Goal: Book appointment/travel/reservation

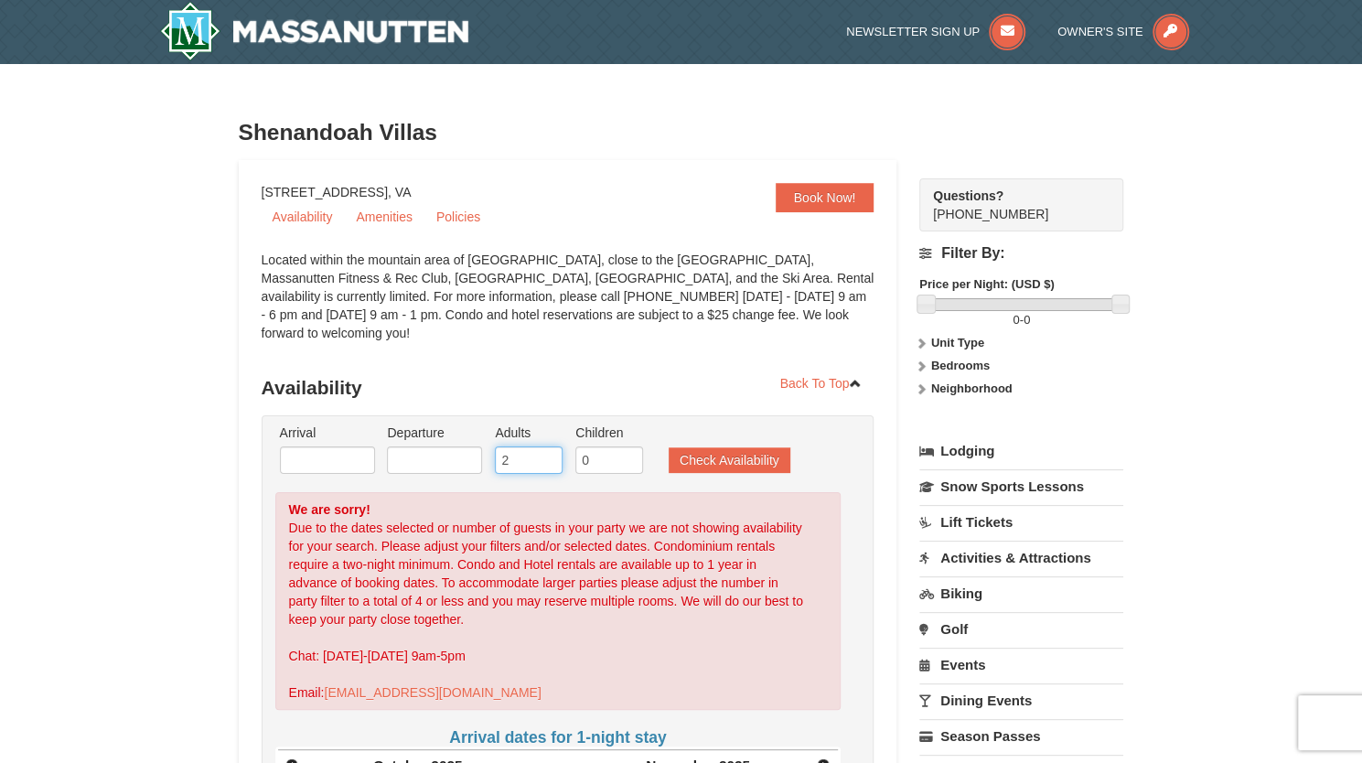
click at [534, 446] on input "2" at bounding box center [529, 459] width 68 height 27
type input "2"
type input "4"
click at [337, 446] on input "text" at bounding box center [327, 459] width 95 height 27
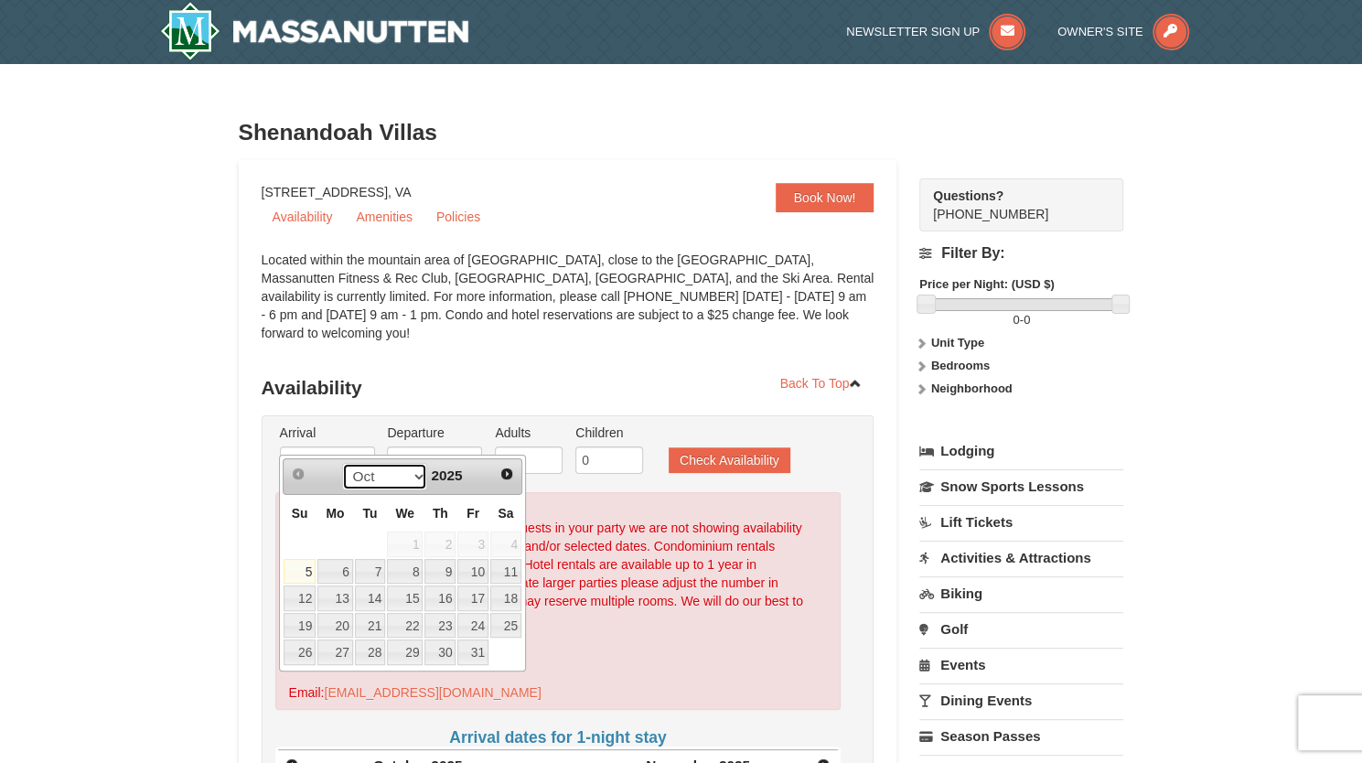
click at [402, 480] on select "Oct Nov Dec" at bounding box center [384, 476] width 85 height 27
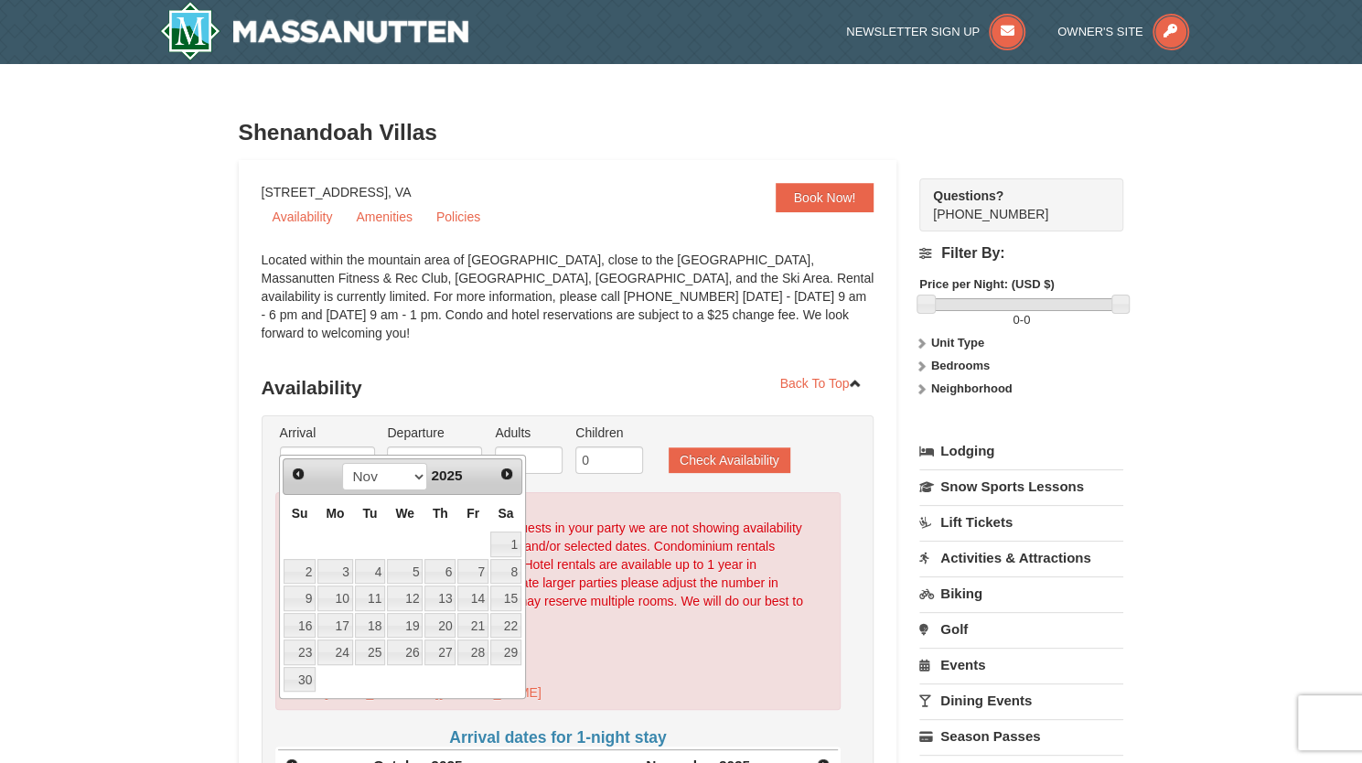
click at [344, 655] on link "24" at bounding box center [334, 652] width 35 height 26
type input "11/24/2025"
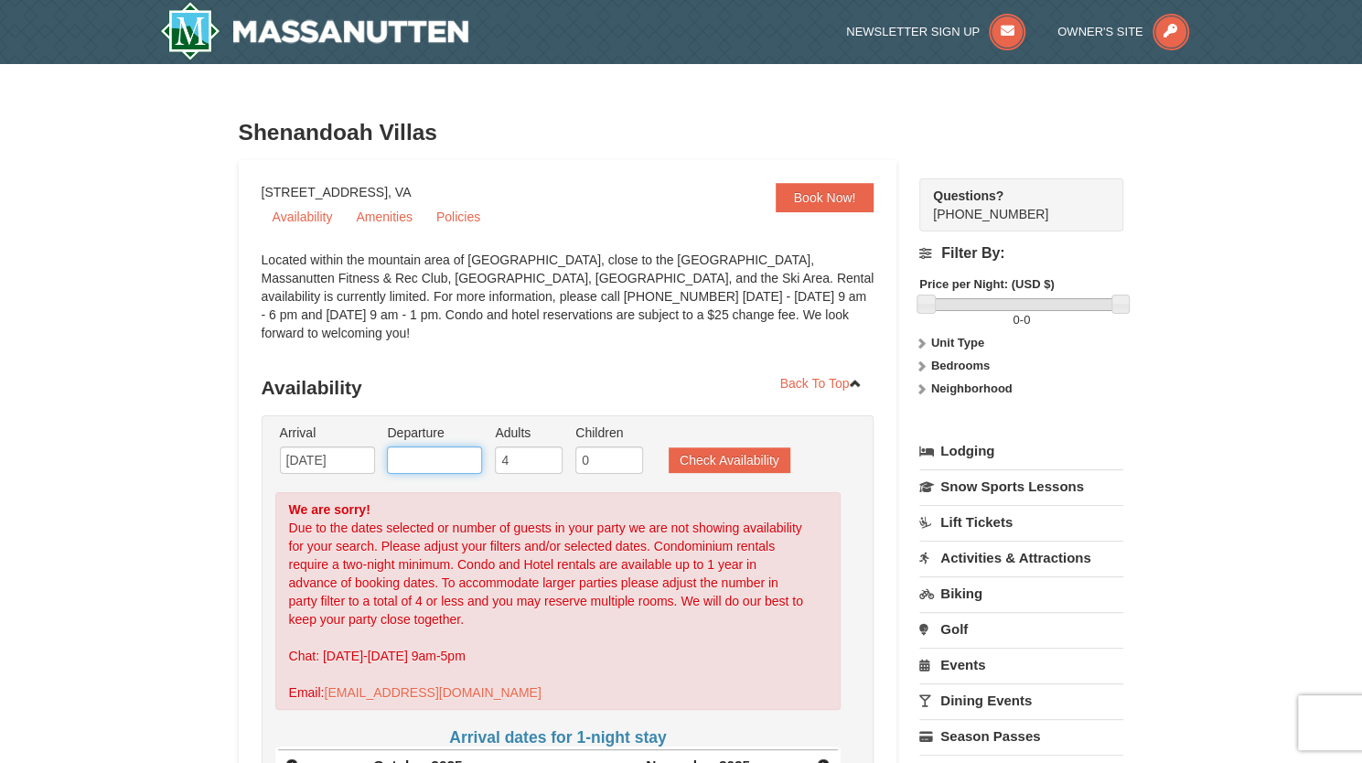
click at [458, 448] on input "text" at bounding box center [434, 459] width 95 height 27
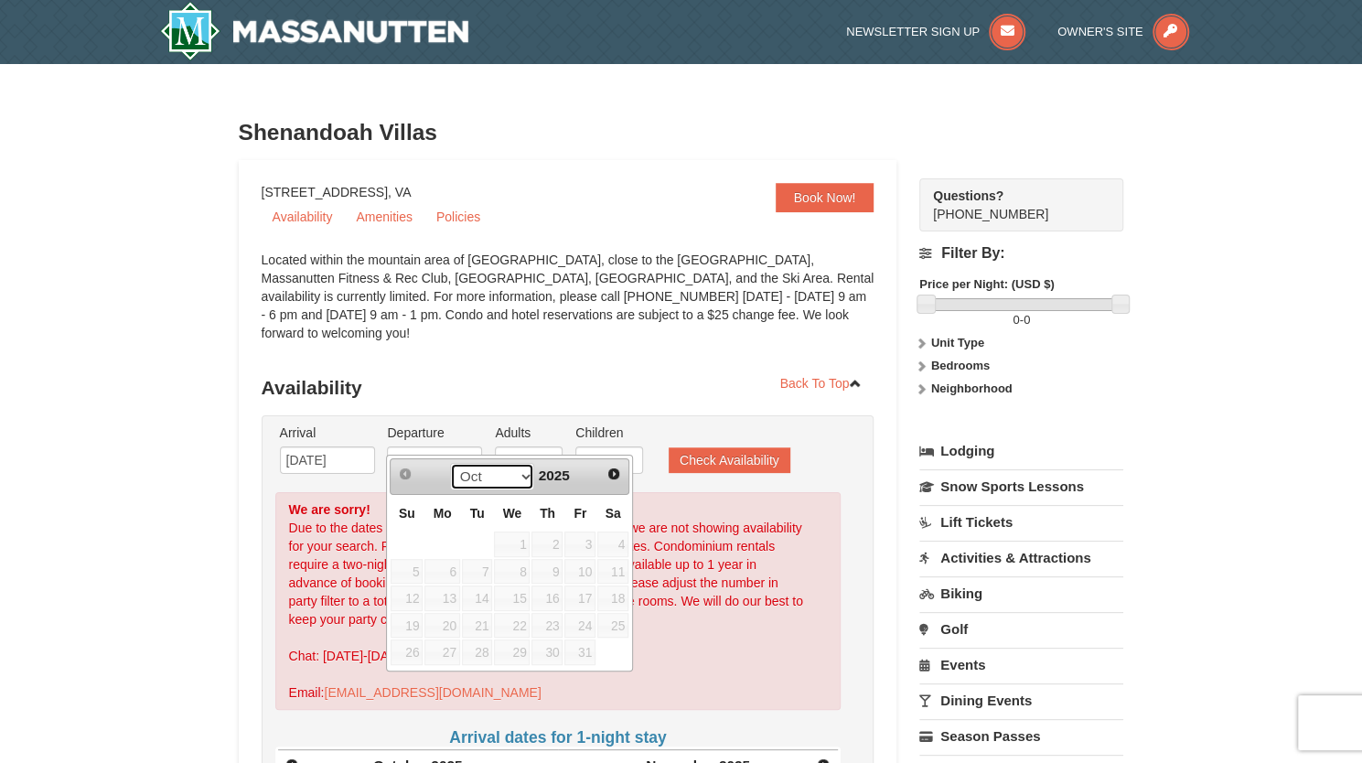
click at [520, 482] on select "Oct Nov Dec" at bounding box center [492, 476] width 85 height 27
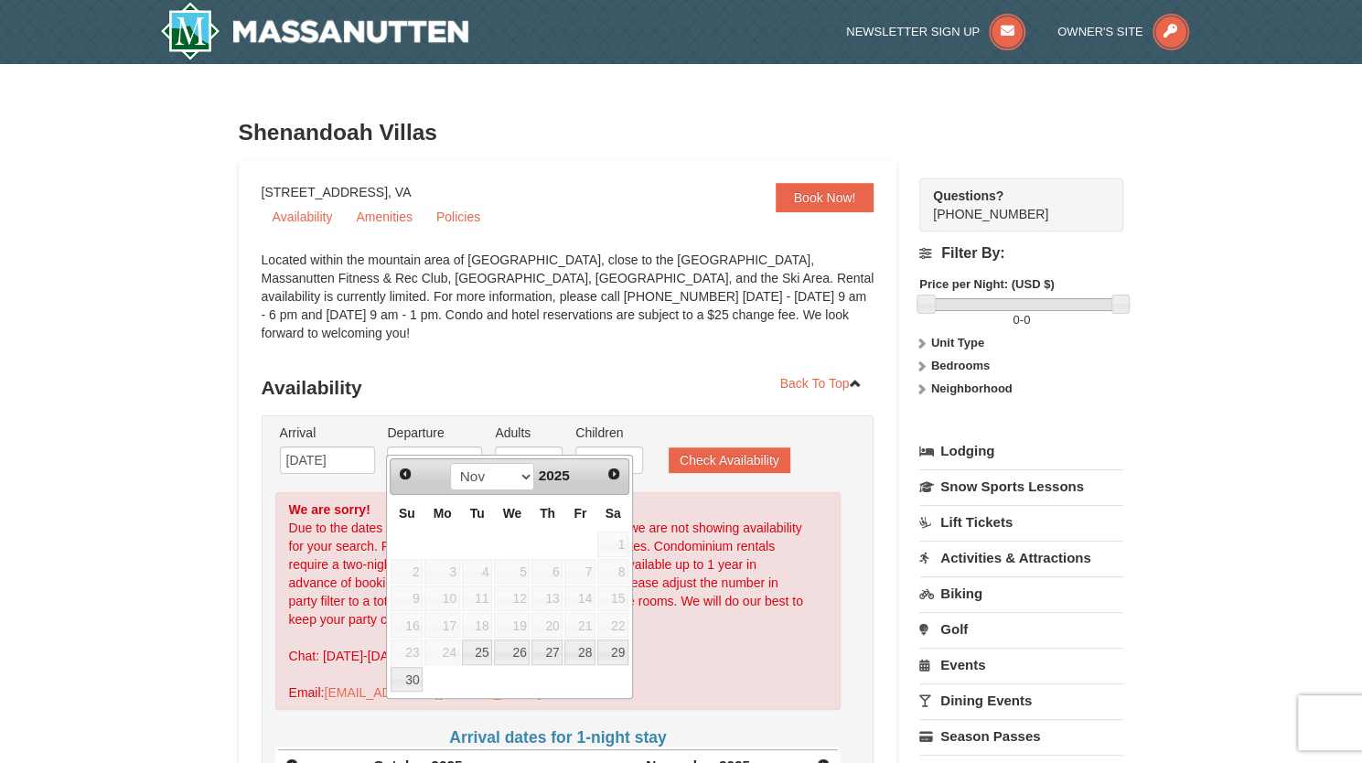
click at [618, 653] on link "29" at bounding box center [612, 652] width 31 height 26
type input "11/29/2025"
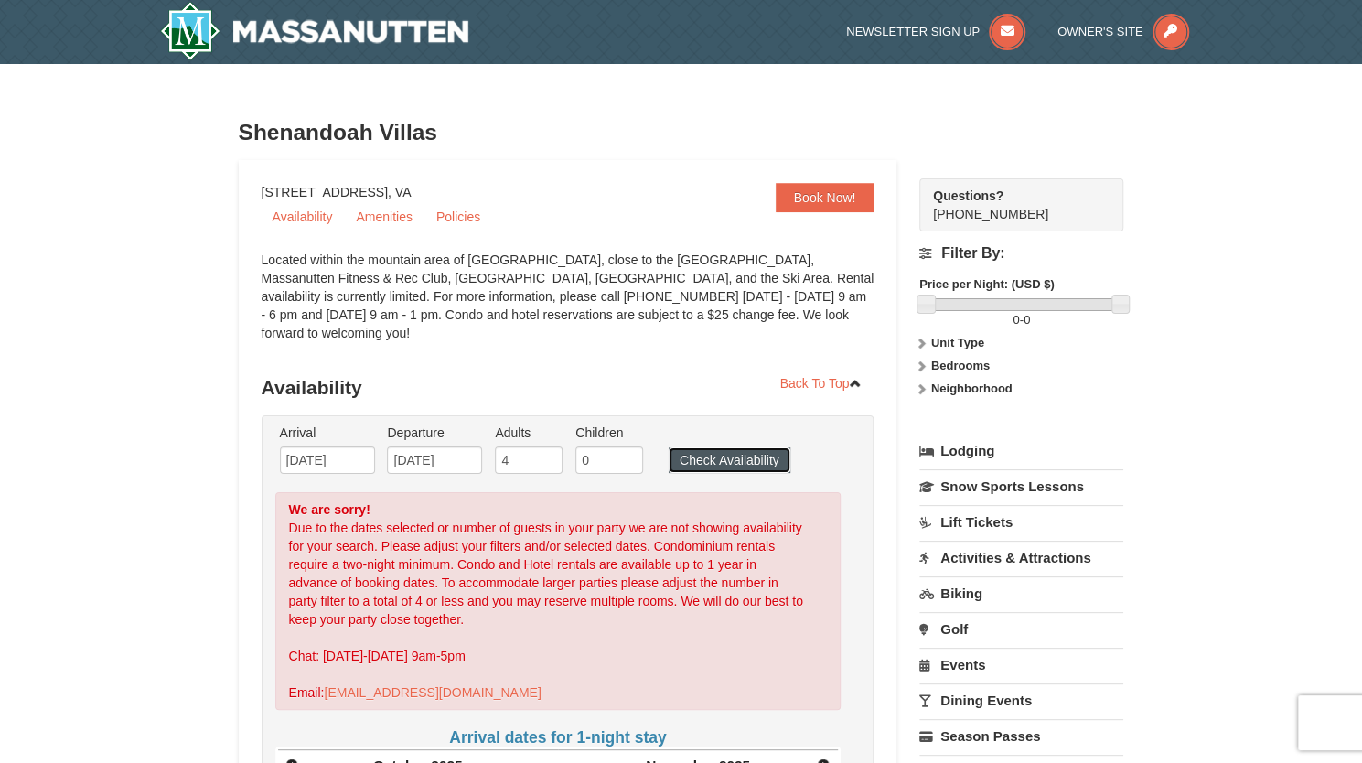
click at [743, 452] on button "Check Availability" at bounding box center [729, 460] width 122 height 26
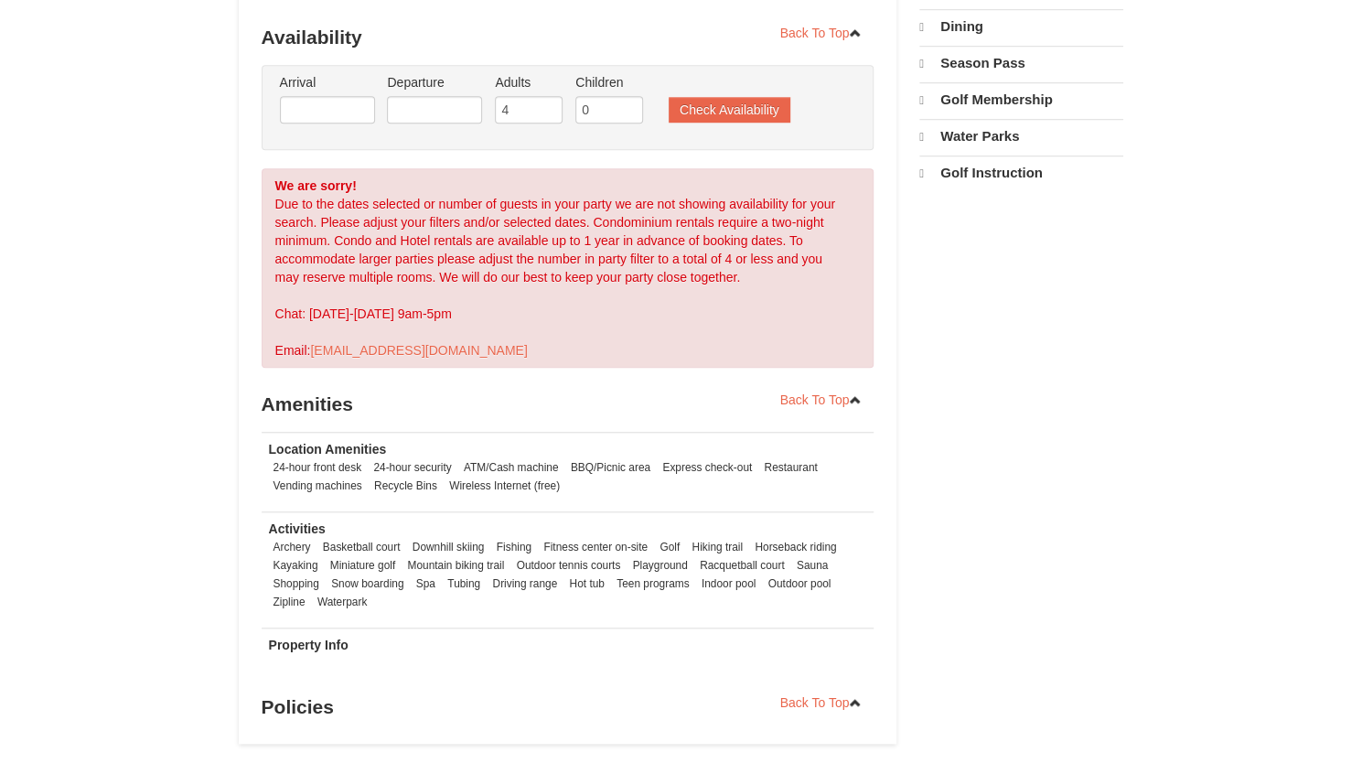
scroll to position [732, 0]
select select "10"
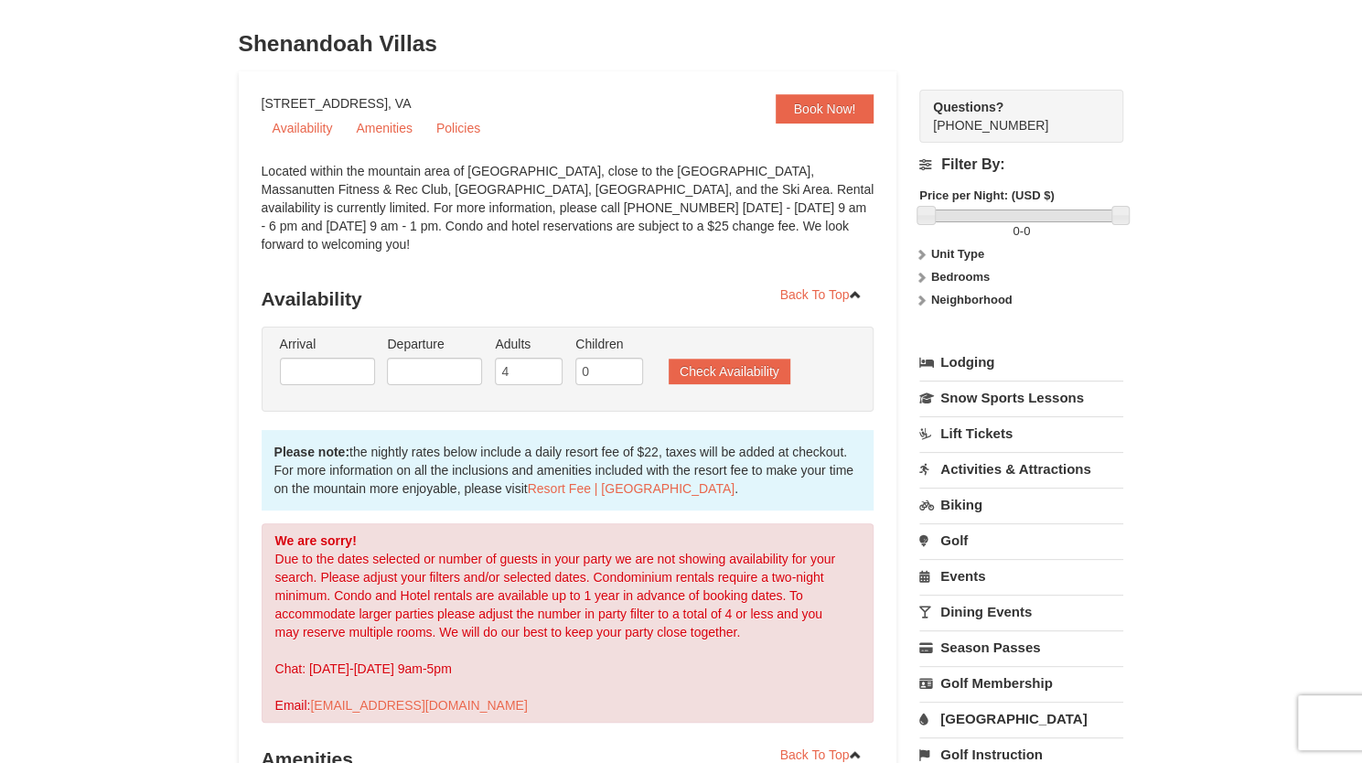
scroll to position [0, 0]
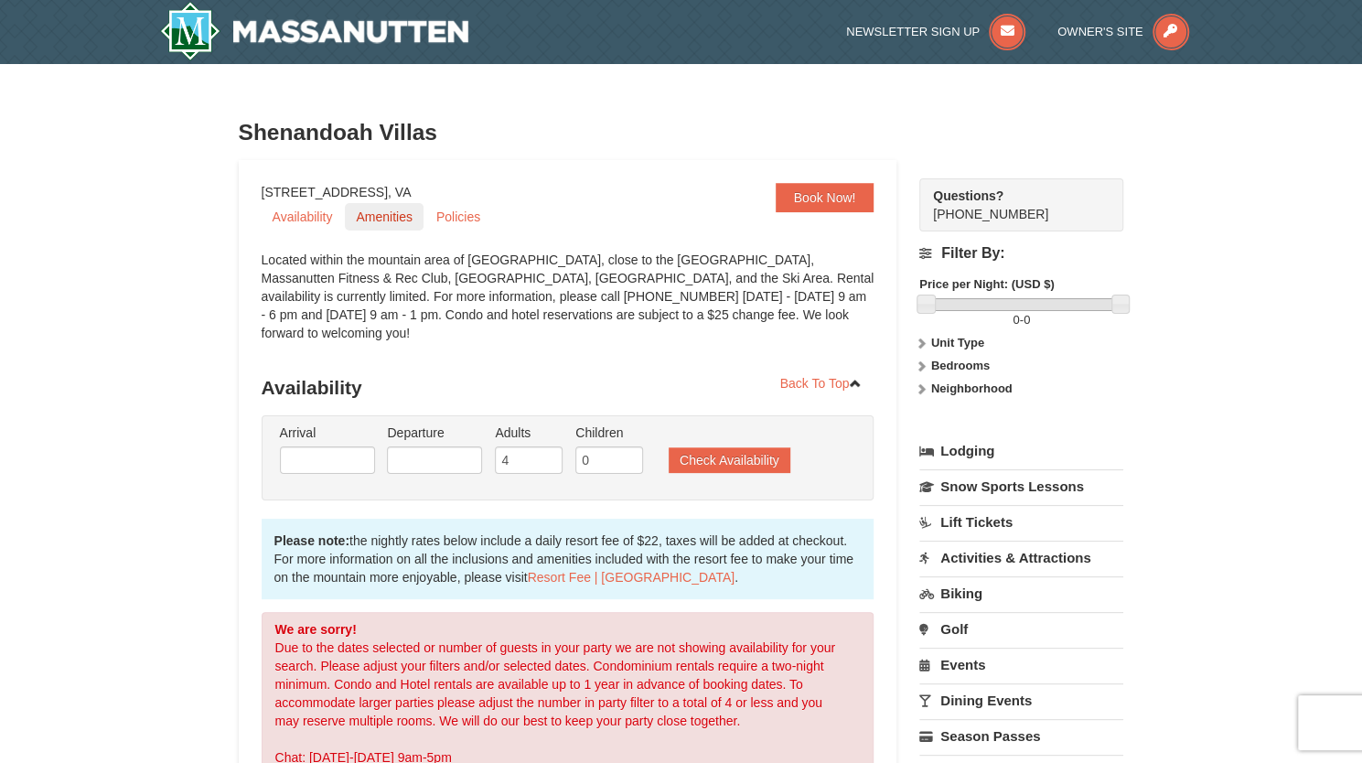
click at [380, 223] on link "Amenities" at bounding box center [384, 216] width 78 height 27
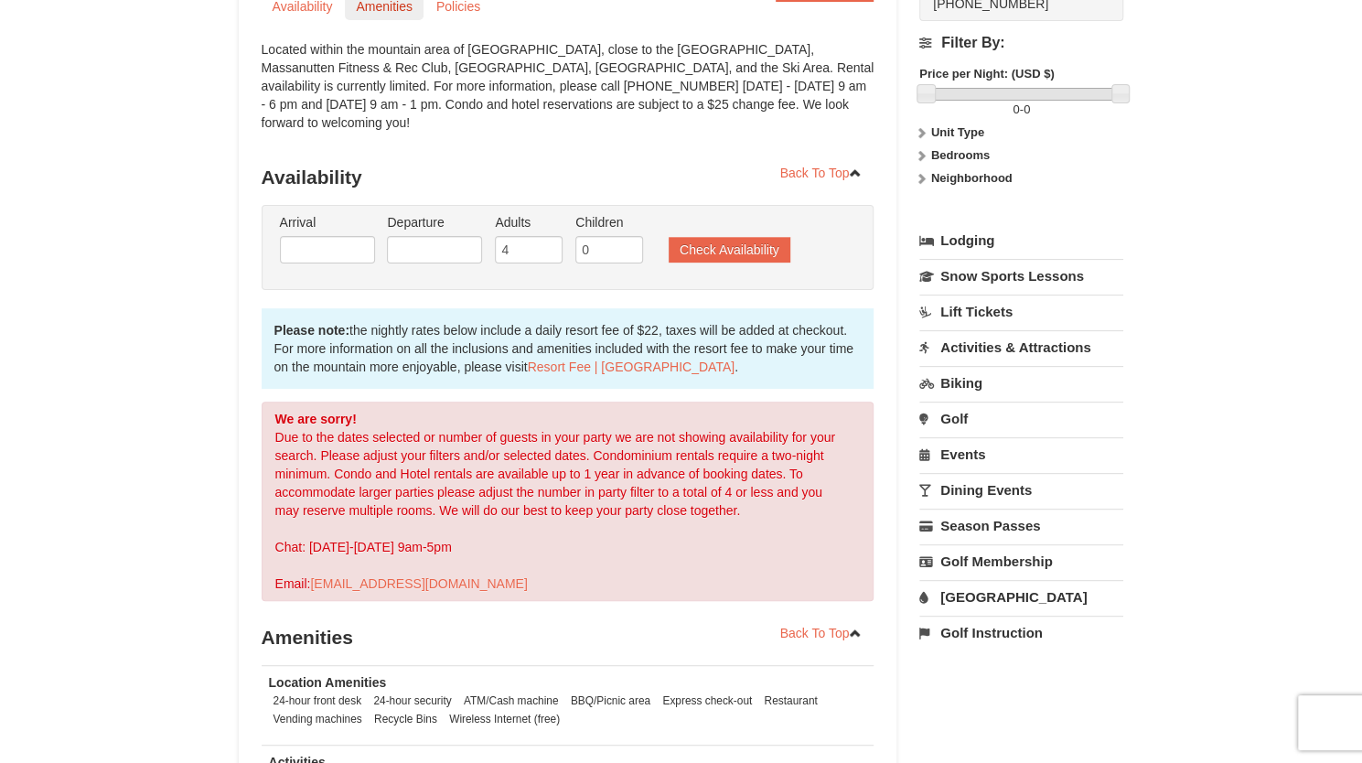
scroll to position [209, 0]
click at [958, 260] on link "Snow Sports Lessons" at bounding box center [1021, 277] width 204 height 34
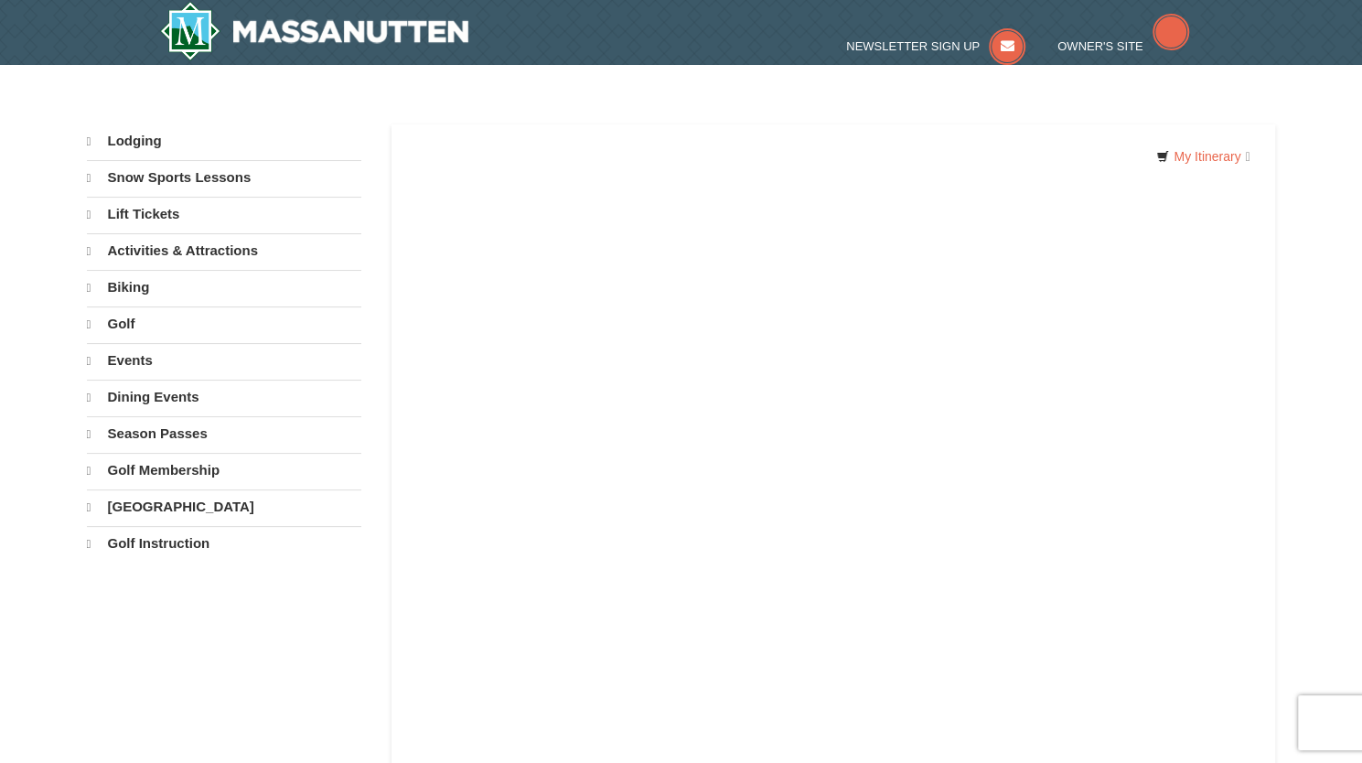
select select "10"
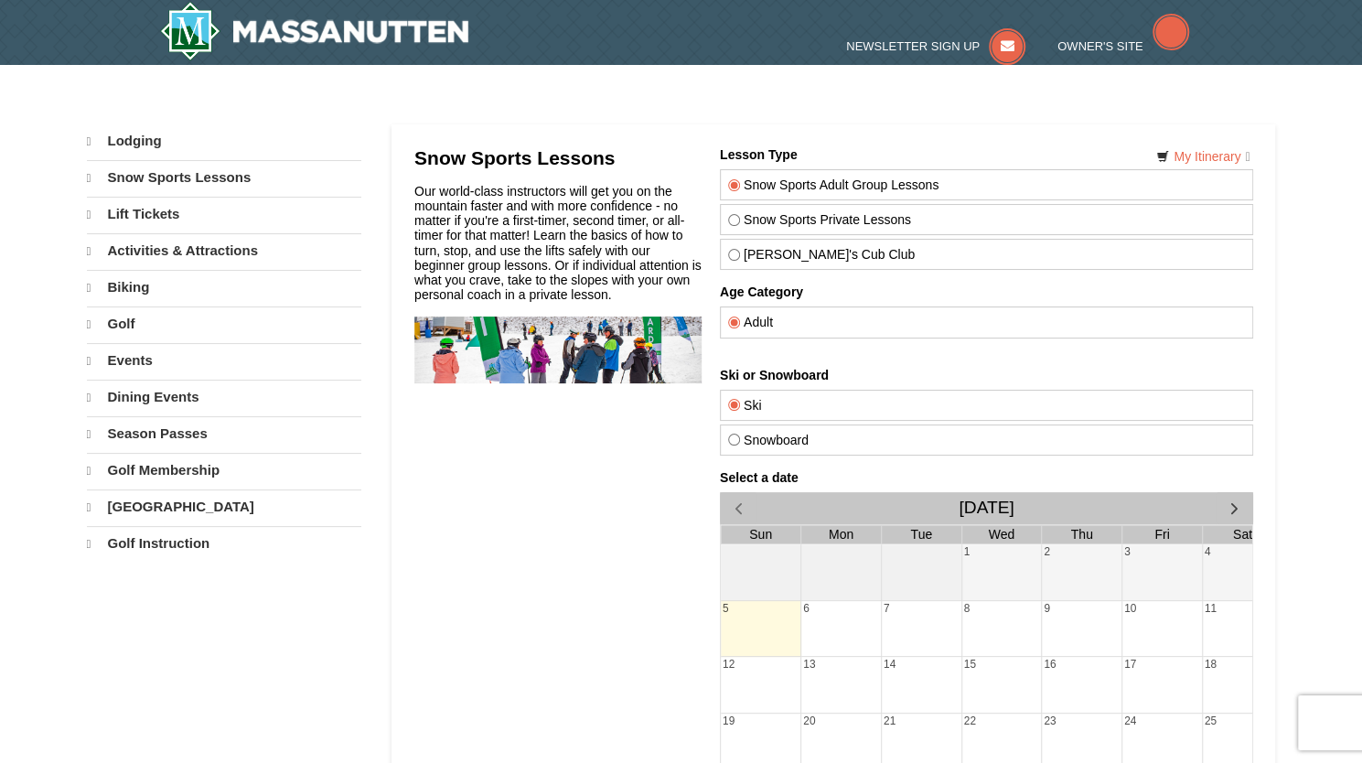
click at [135, 137] on link "Lodging" at bounding box center [224, 141] width 274 height 34
